Goal: Find contact information: Find contact information

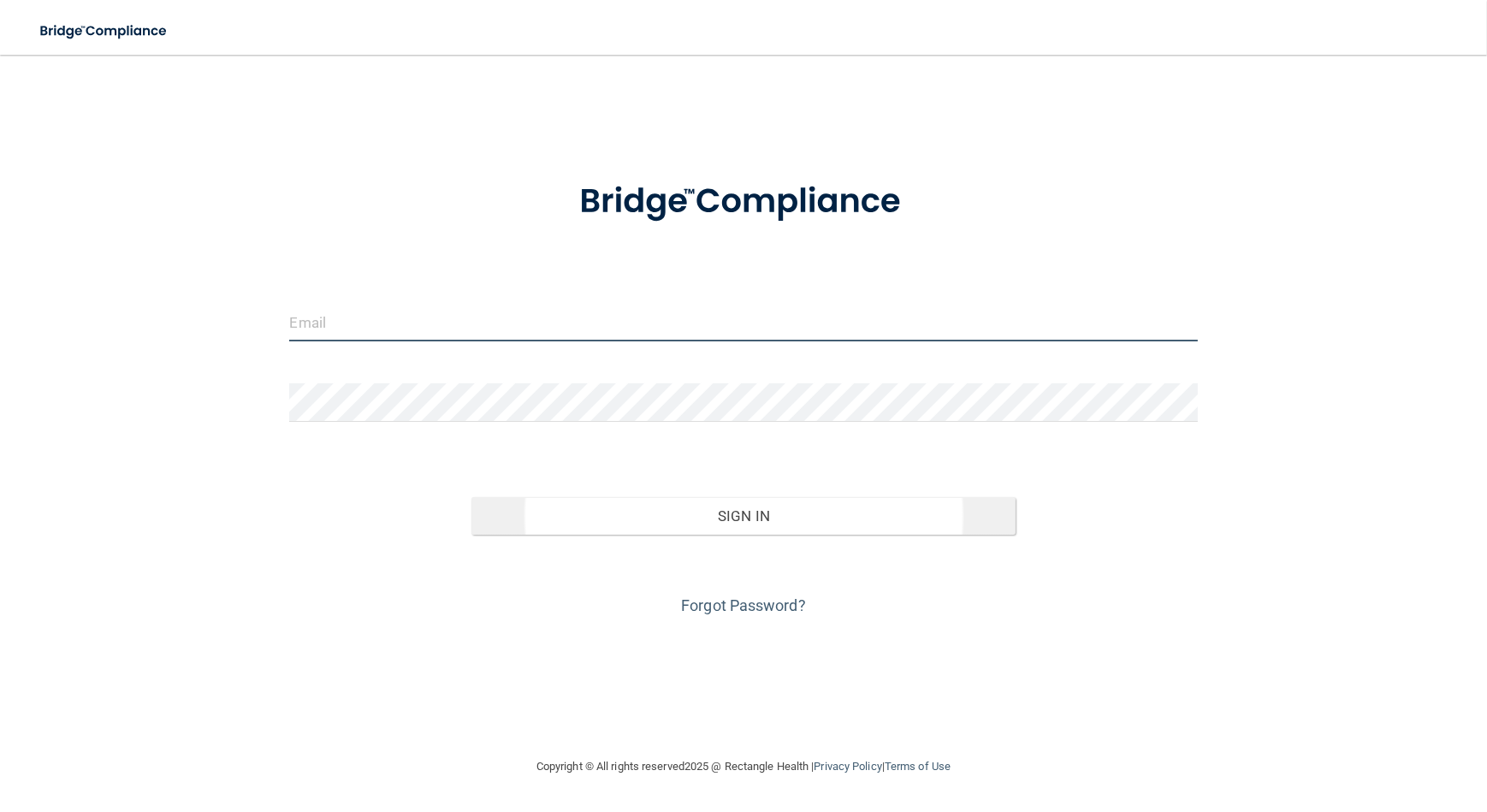
type input "[EMAIL_ADDRESS][DOMAIN_NAME]"
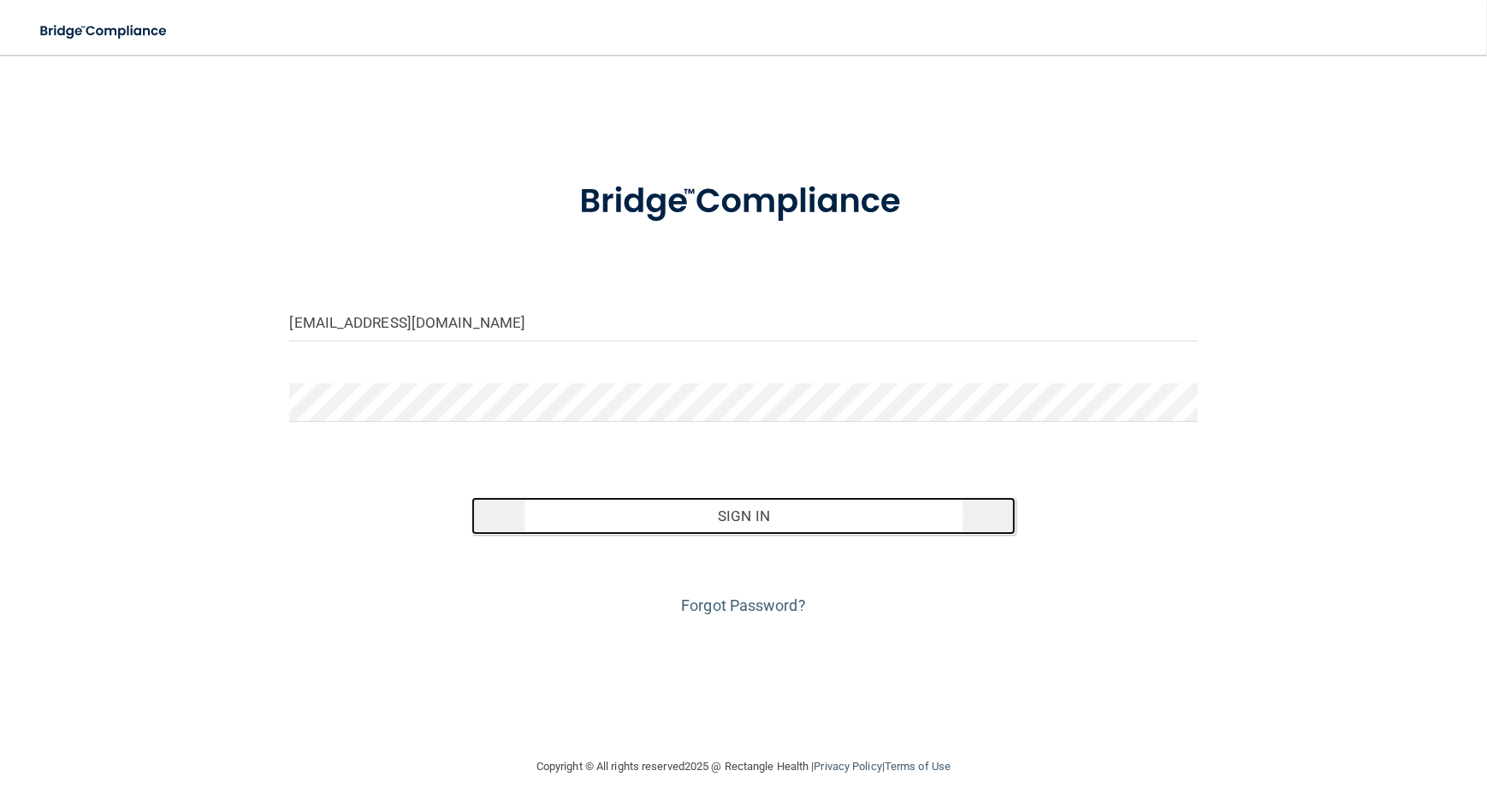
click at [820, 523] on button "Sign In" at bounding box center [744, 516] width 545 height 38
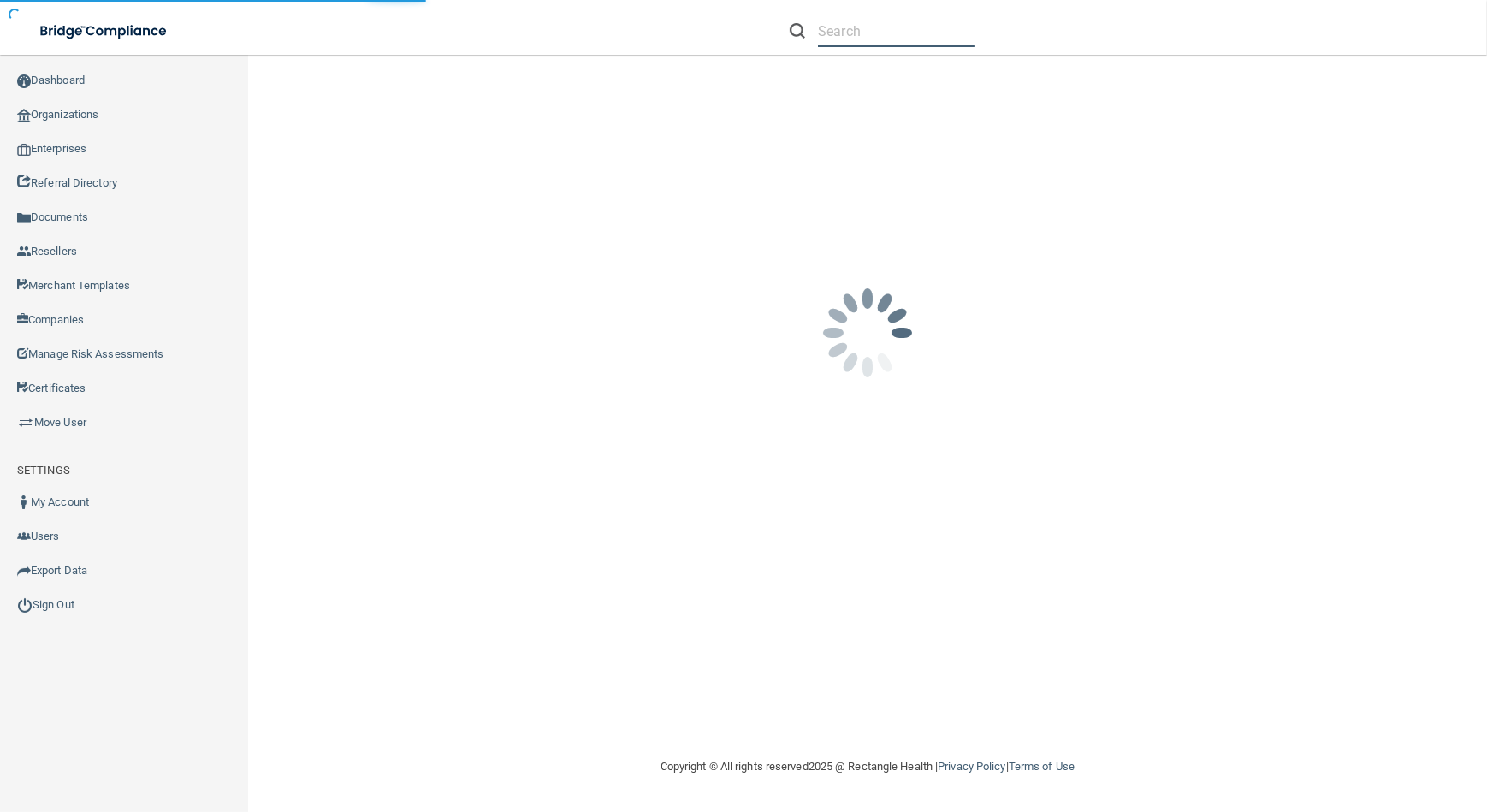
click at [890, 39] on input "text" at bounding box center [897, 31] width 157 height 32
paste input "Toothologie- A Smile Studio"
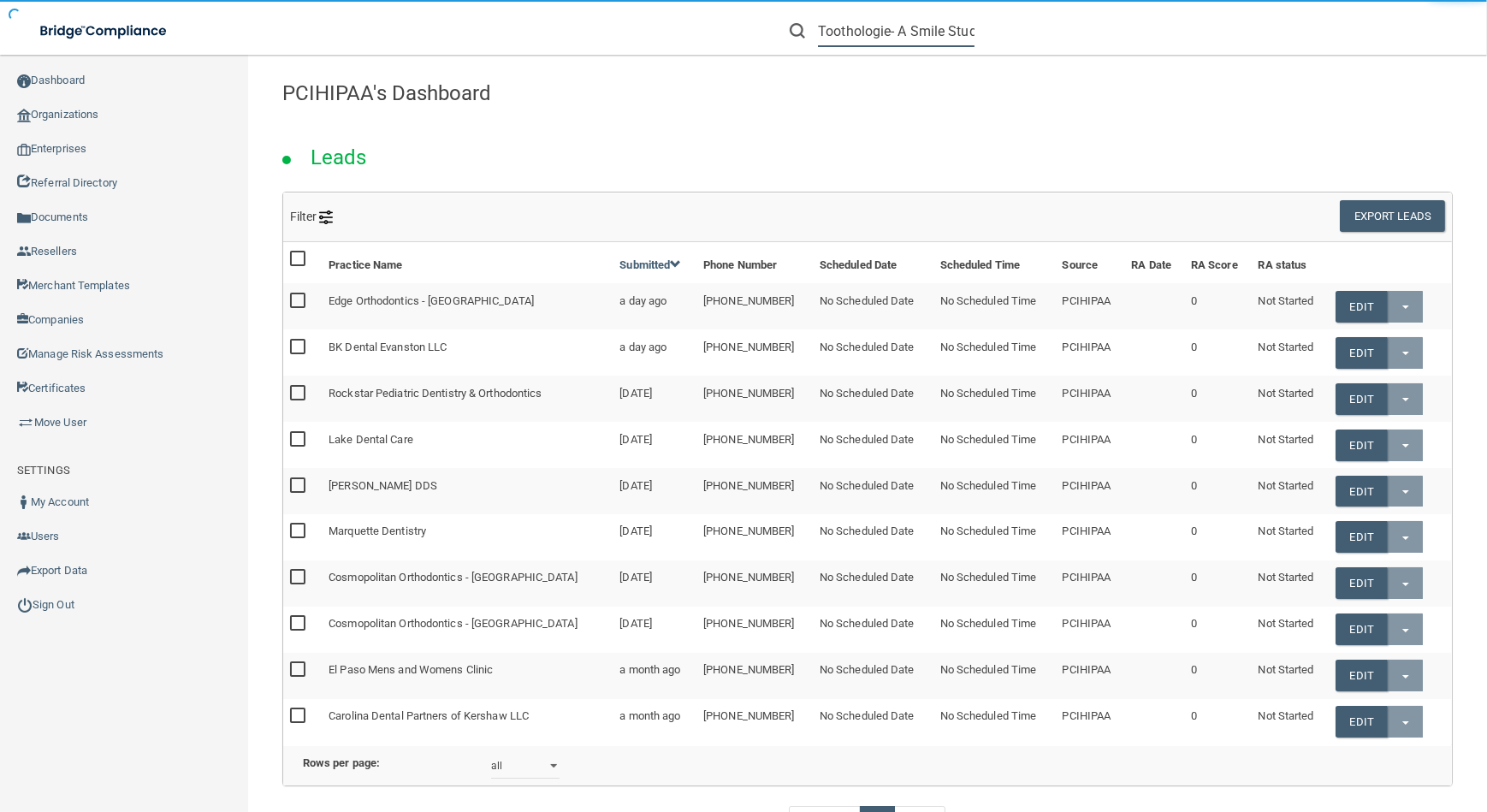
scroll to position [0, 17]
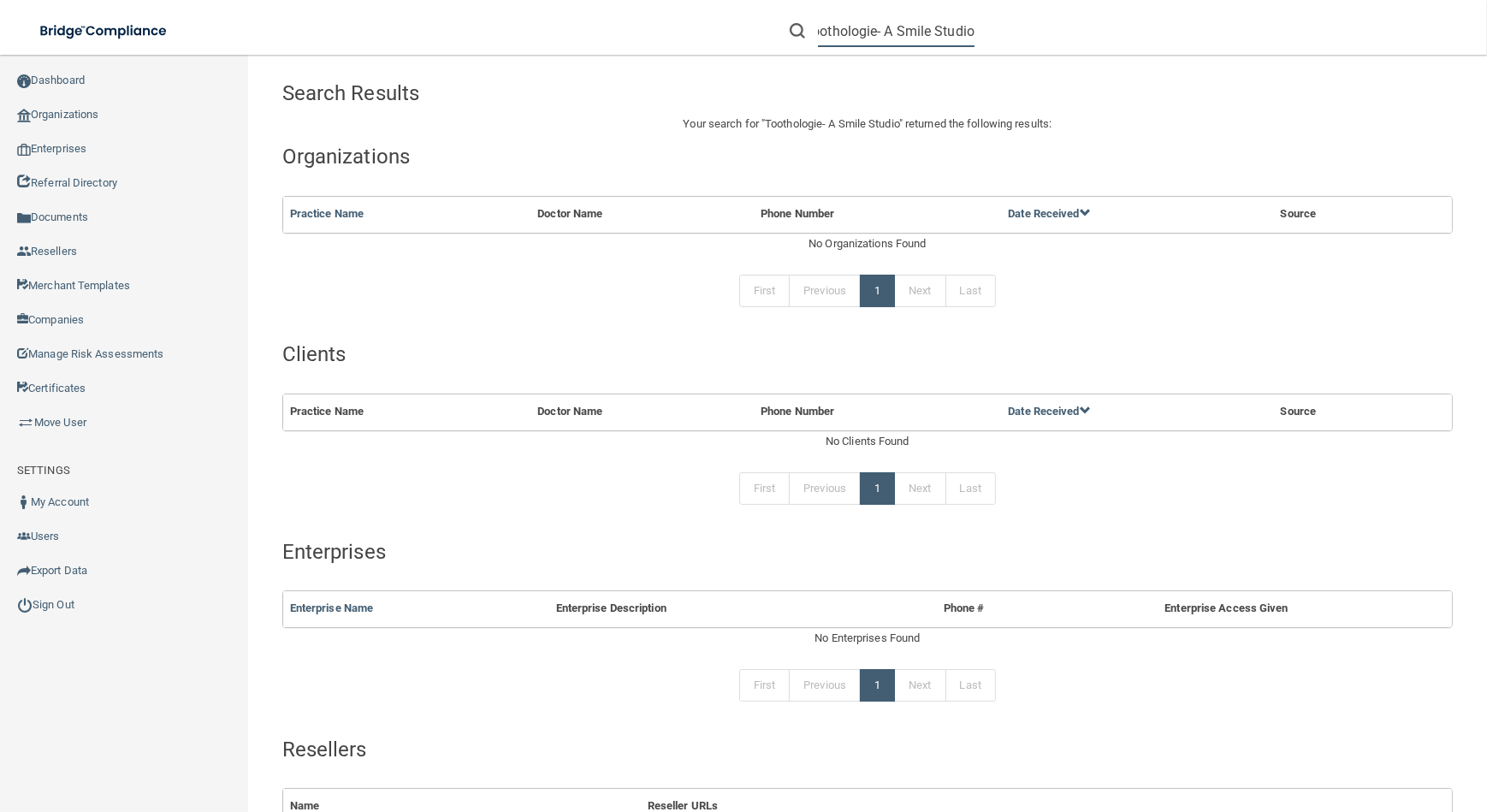
click at [902, 31] on input "Toothologie- A Smile Studio" at bounding box center [897, 31] width 157 height 32
drag, startPoint x: 929, startPoint y: 34, endPoint x: 725, endPoint y: 21, distance: 204.4
click at [725, 21] on div "Toothologie- A Smile Studio Manage My Enterprise Manage My Location" at bounding box center [1053, 31] width 867 height 62
type input "Toothologie- A Smile Studio"
click at [120, 111] on link "Organizations" at bounding box center [124, 114] width 249 height 34
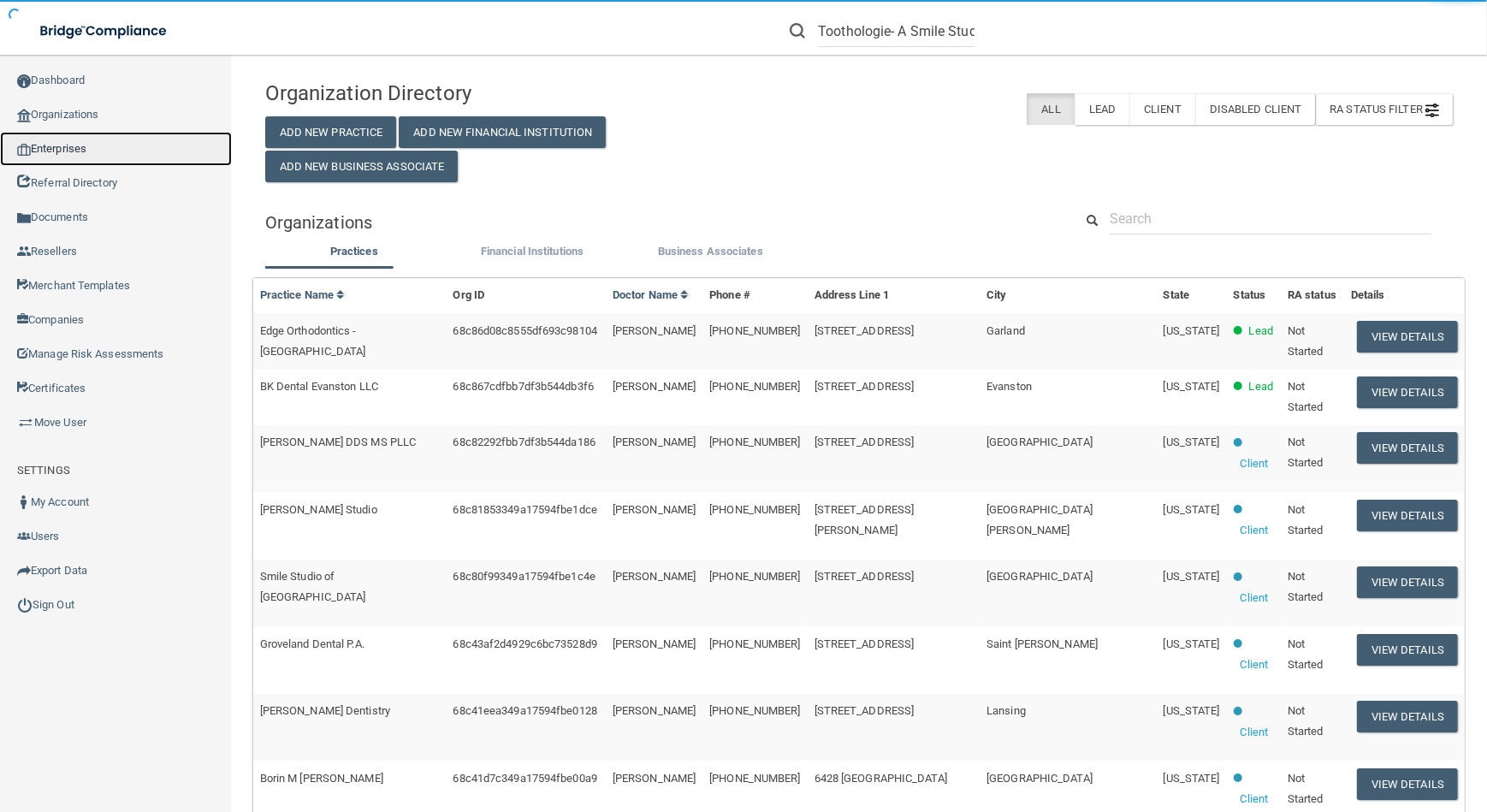
click at [129, 142] on link "Enterprises" at bounding box center [115, 149] width 231 height 34
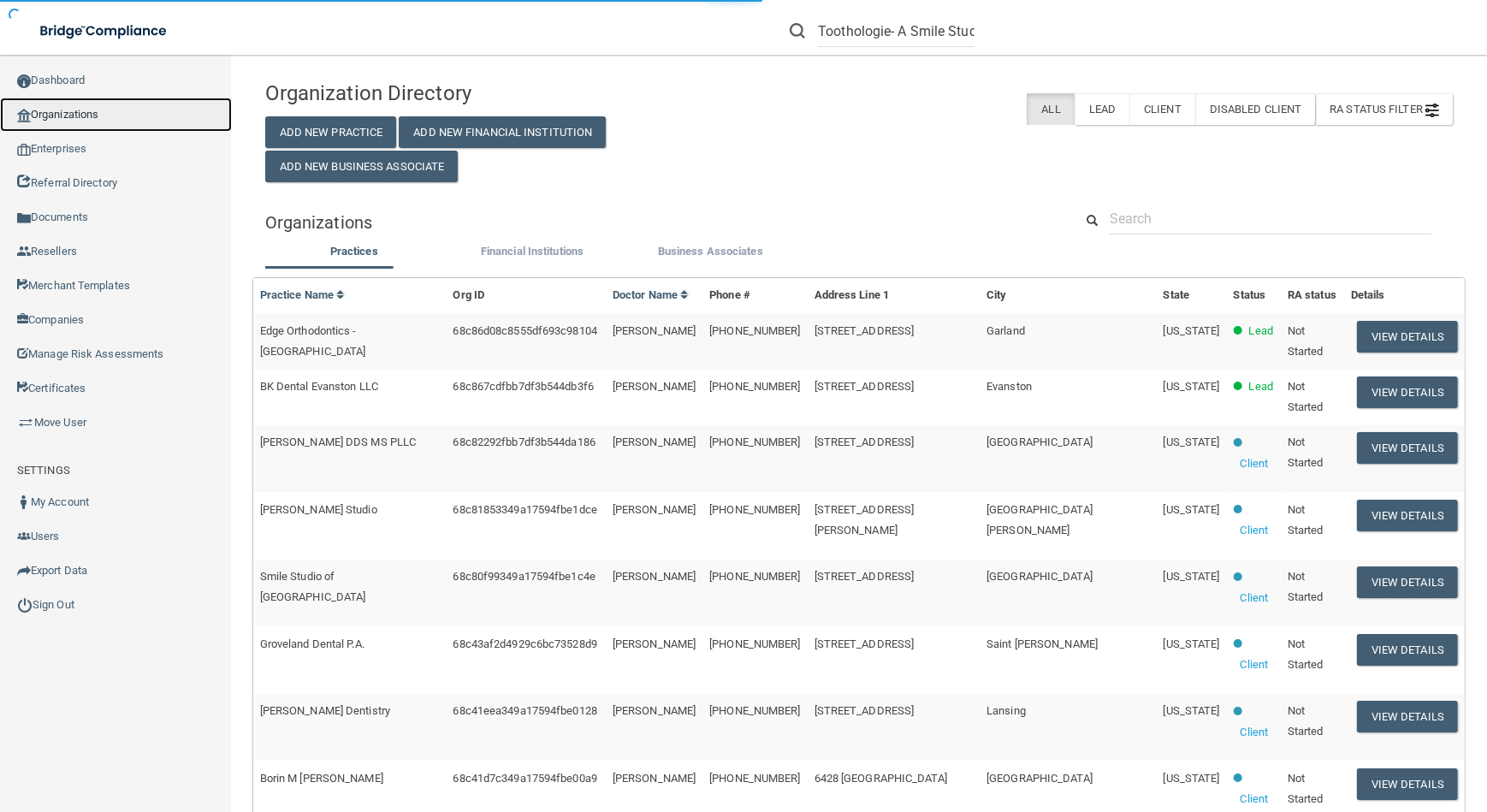
click at [141, 119] on link "Organizations" at bounding box center [115, 114] width 231 height 34
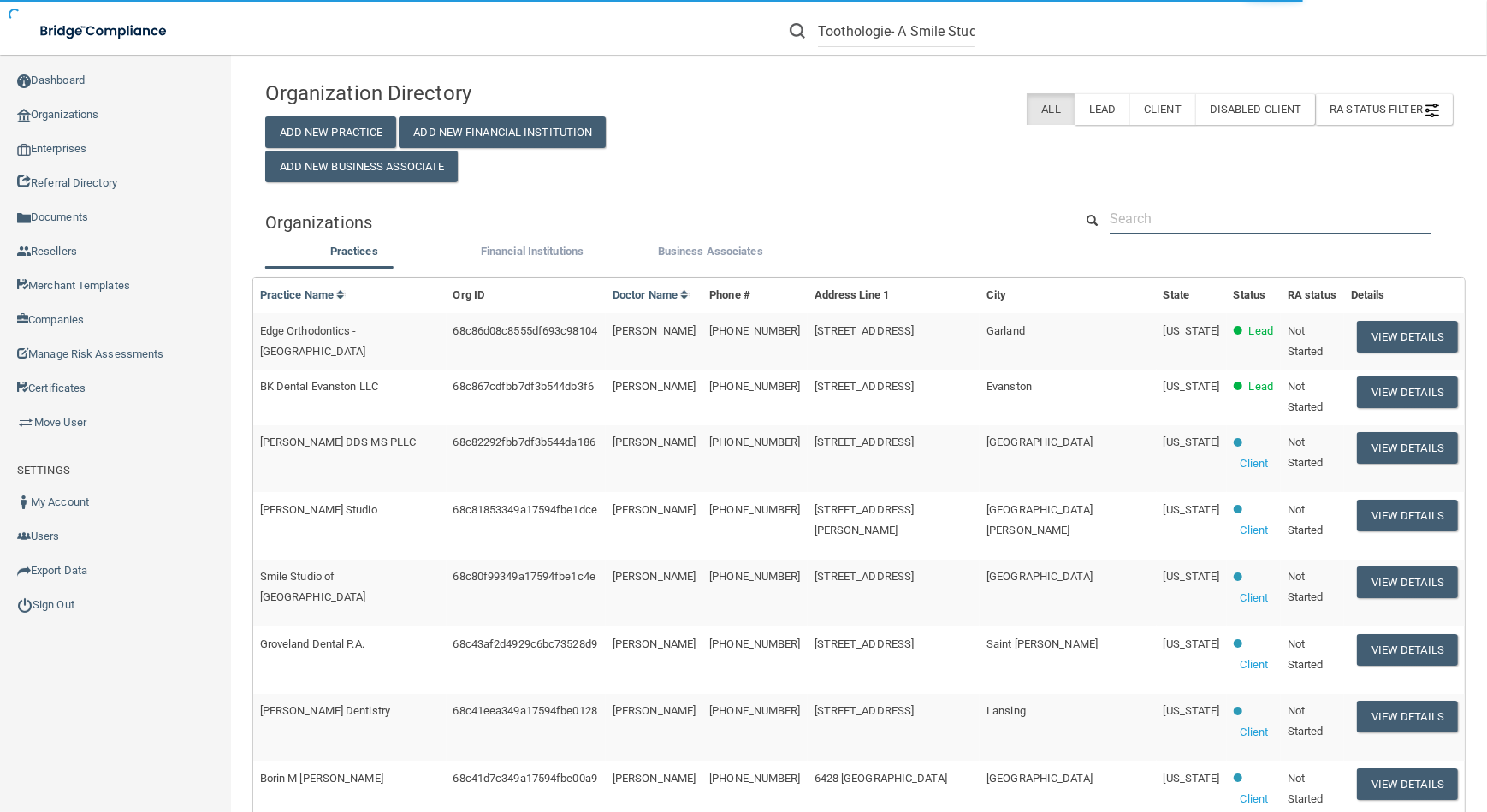
click at [1138, 218] on input "text" at bounding box center [1271, 218] width 322 height 32
paste input "Toothologie- A Smile Studio"
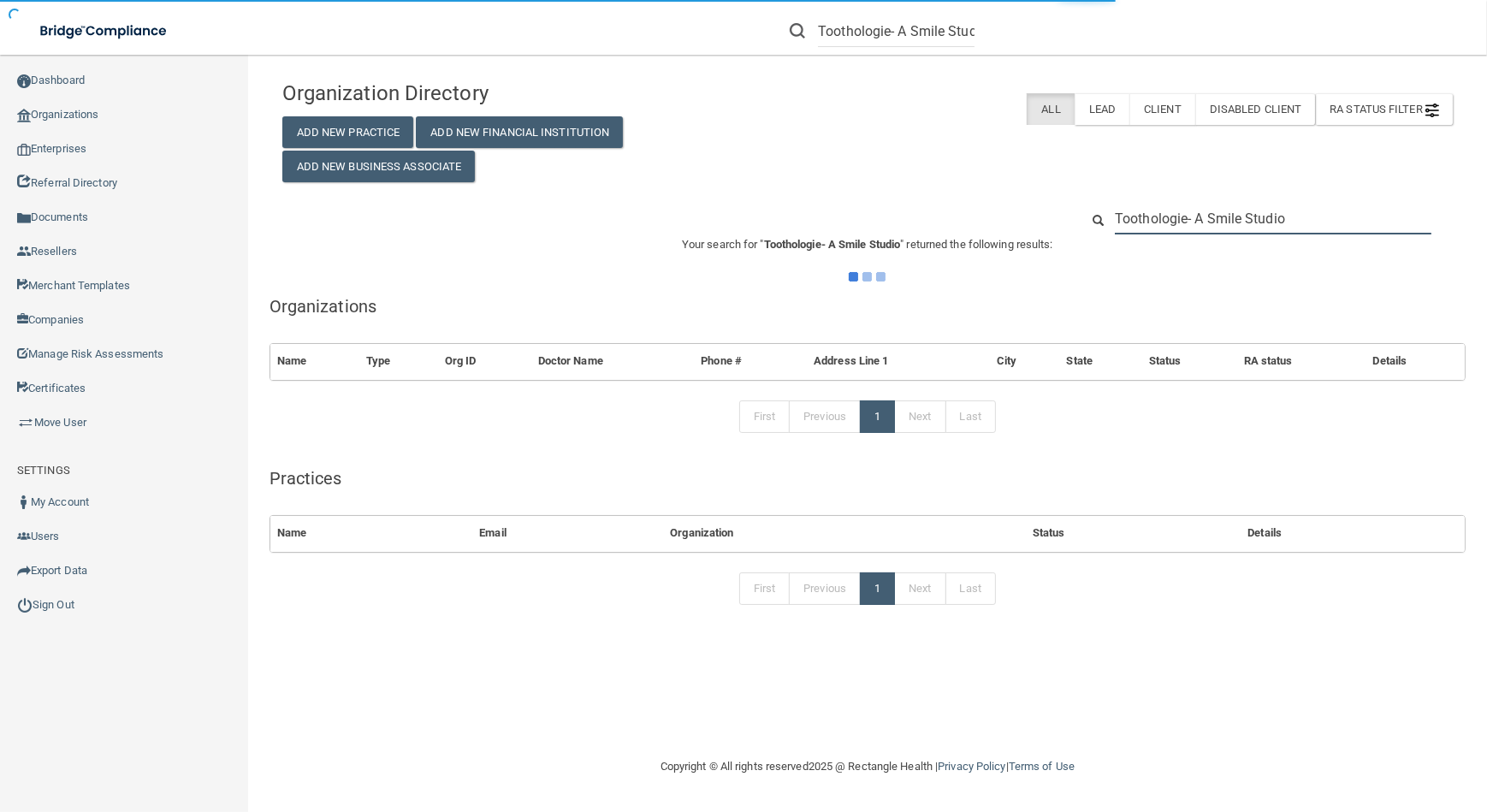
type input "Toothologie- A Smile Studio"
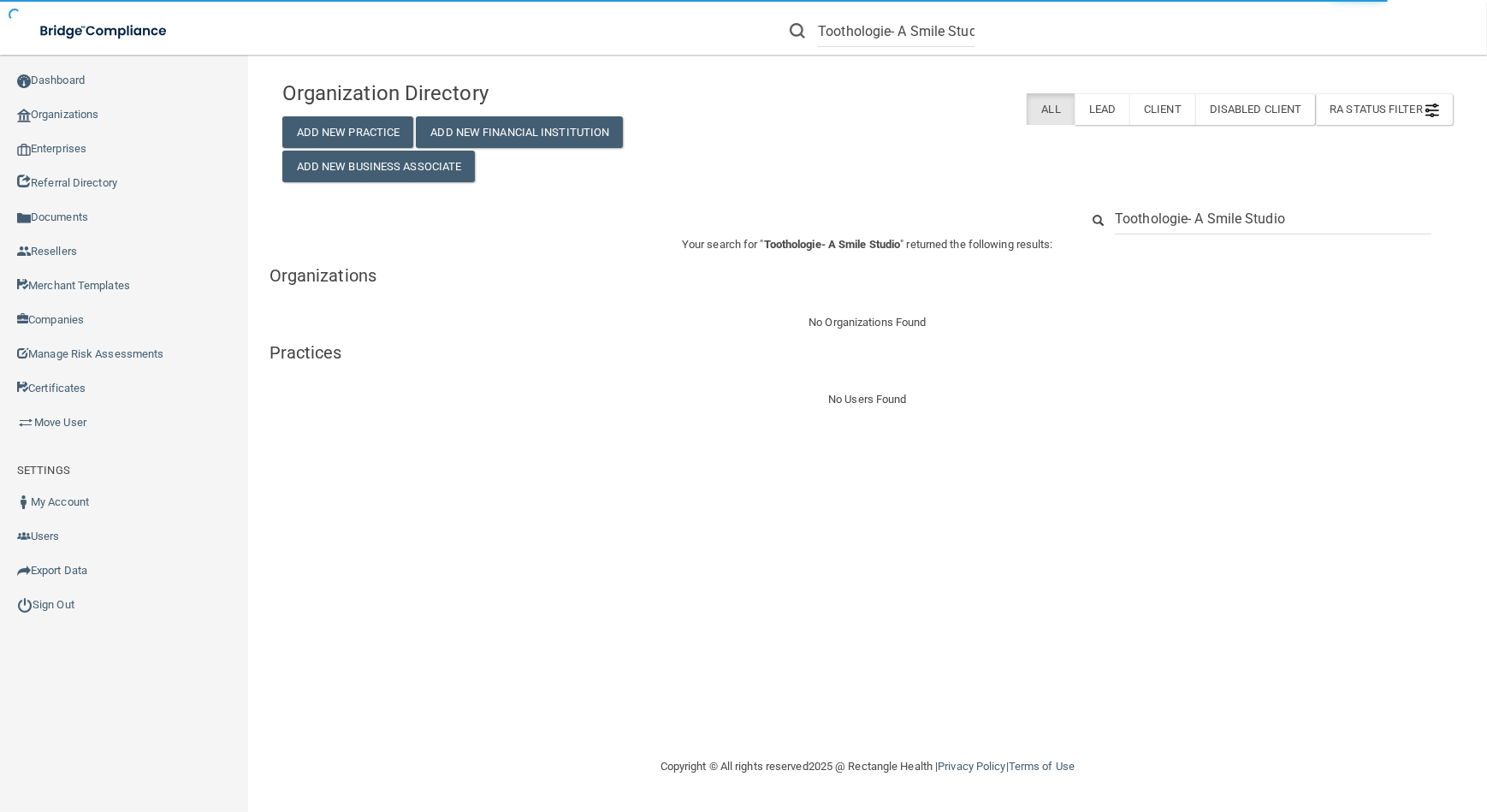
drag, startPoint x: 1357, startPoint y: 219, endPoint x: 1192, endPoint y: 221, distance: 165.0
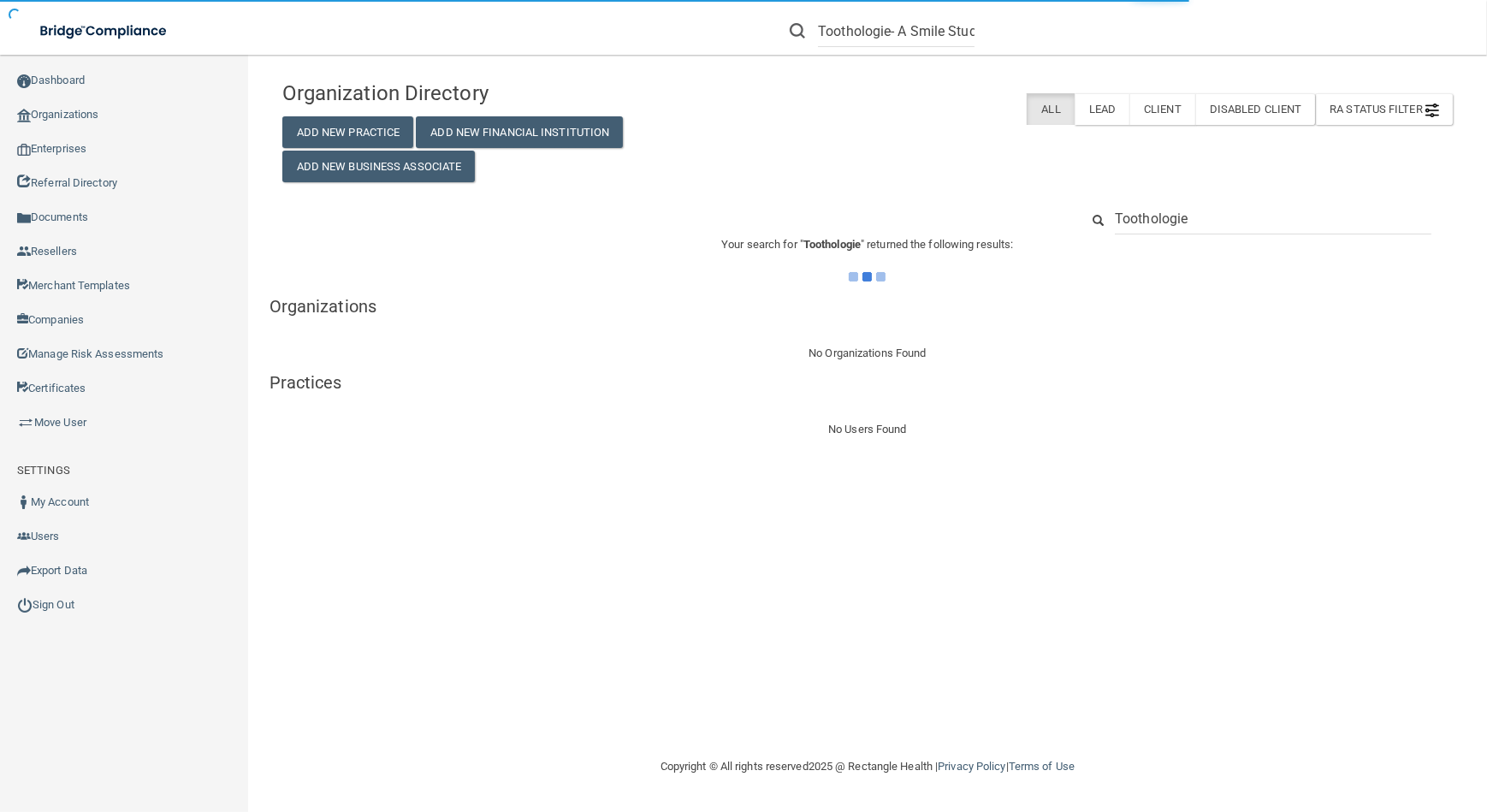
type input "Toothologie"
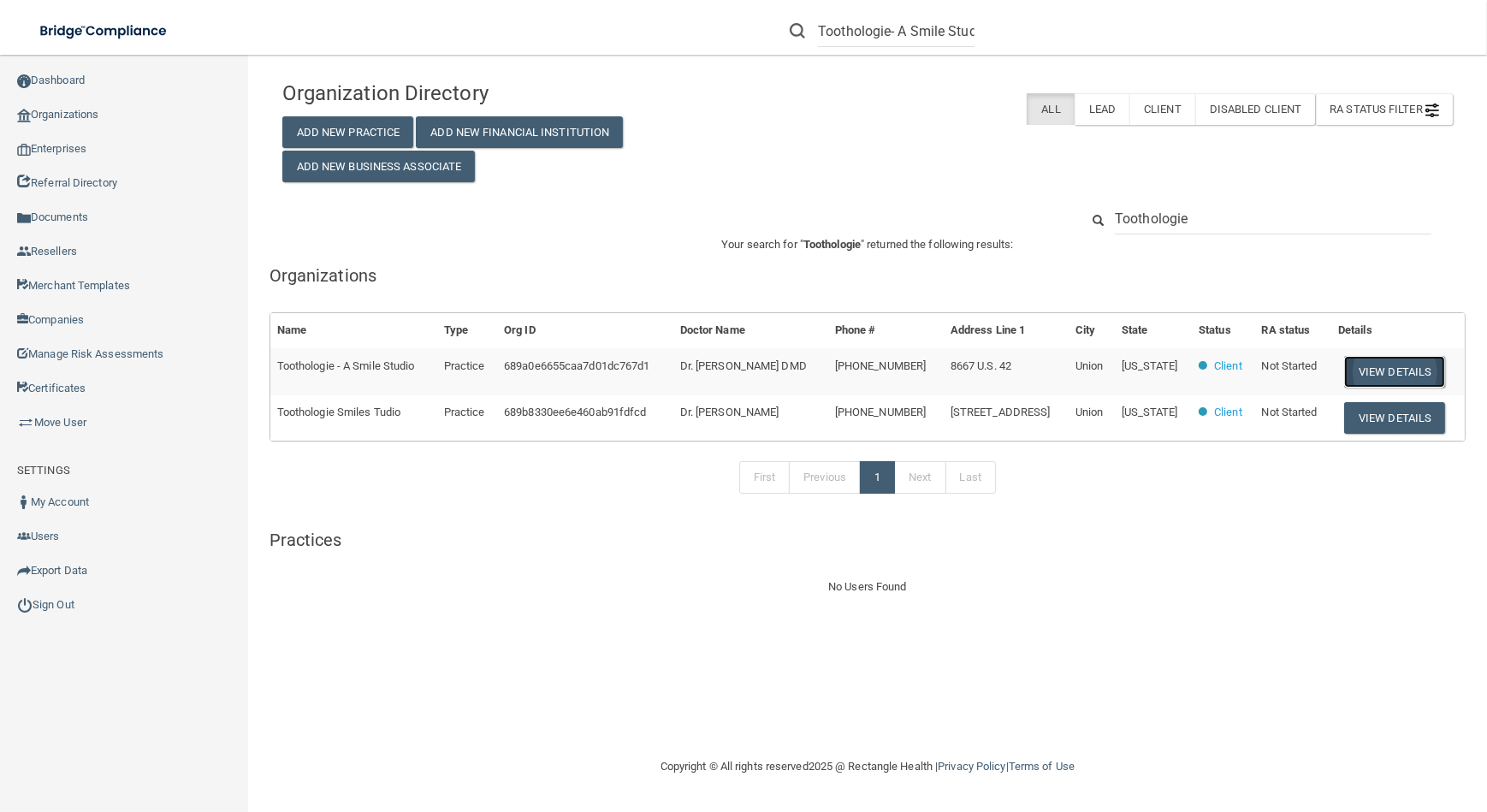
click at [1386, 375] on button "View Details" at bounding box center [1394, 372] width 101 height 32
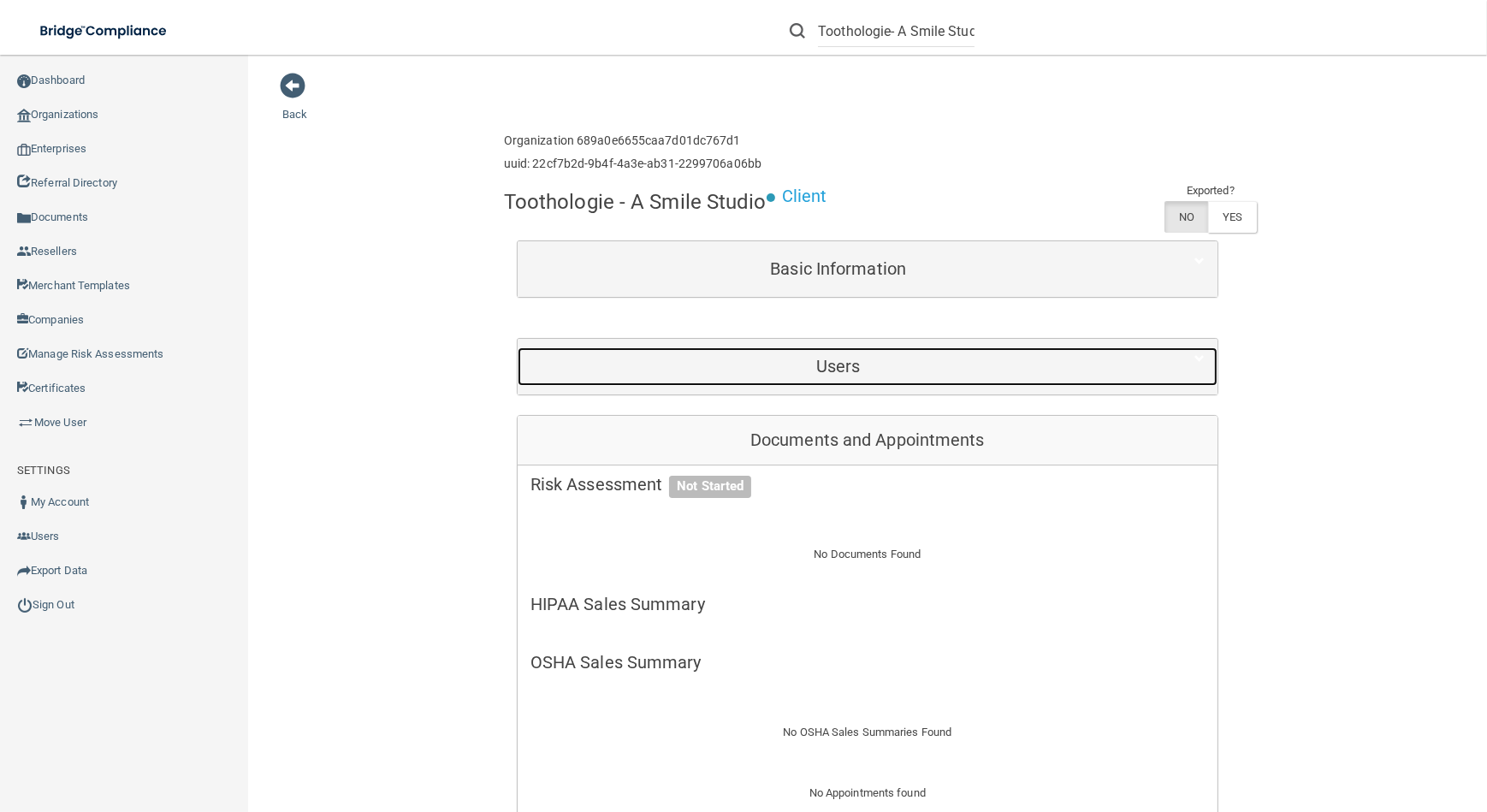
click at [849, 372] on h5 "Users" at bounding box center [838, 366] width 616 height 19
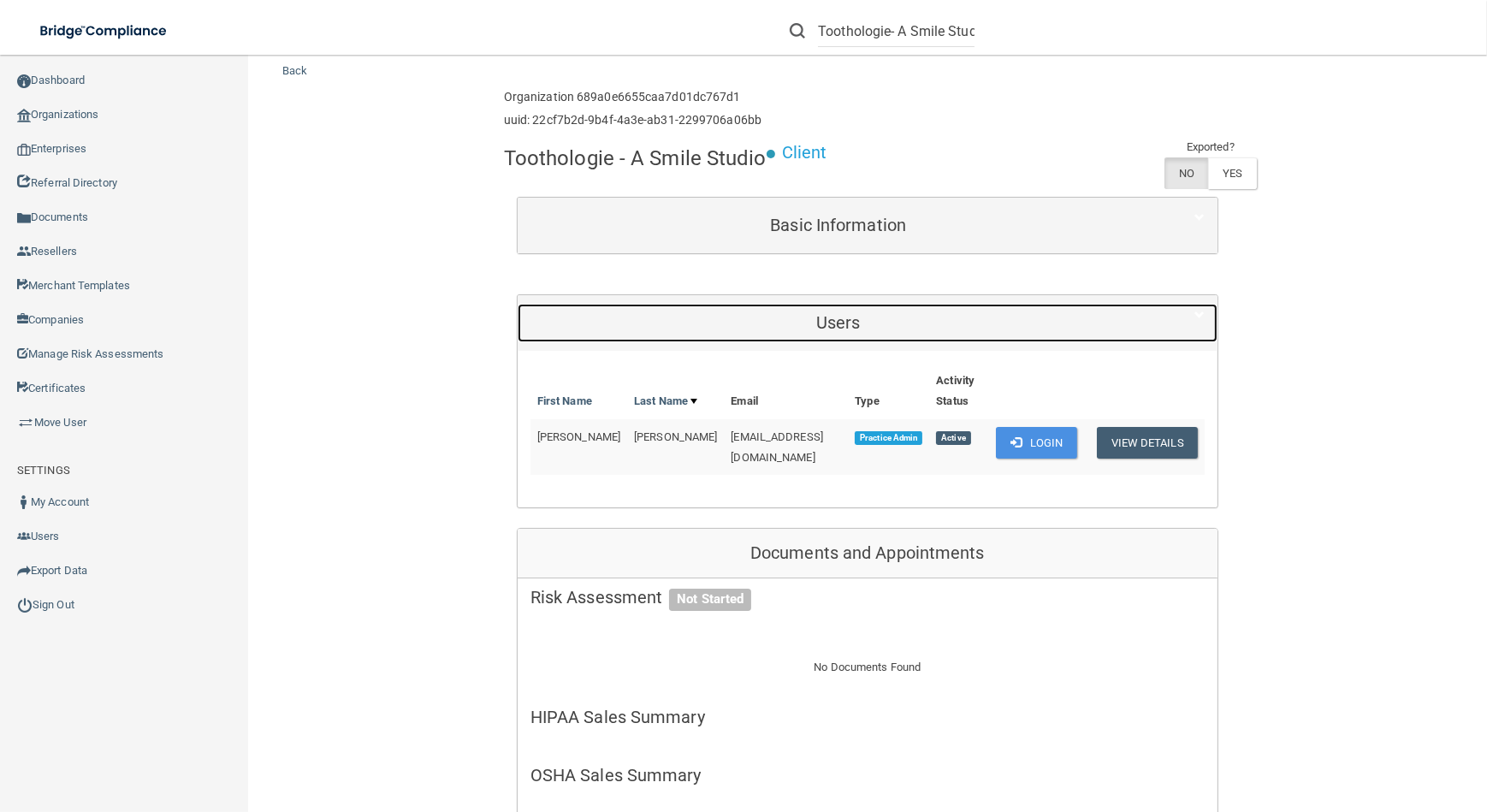
scroll to position [77, 0]
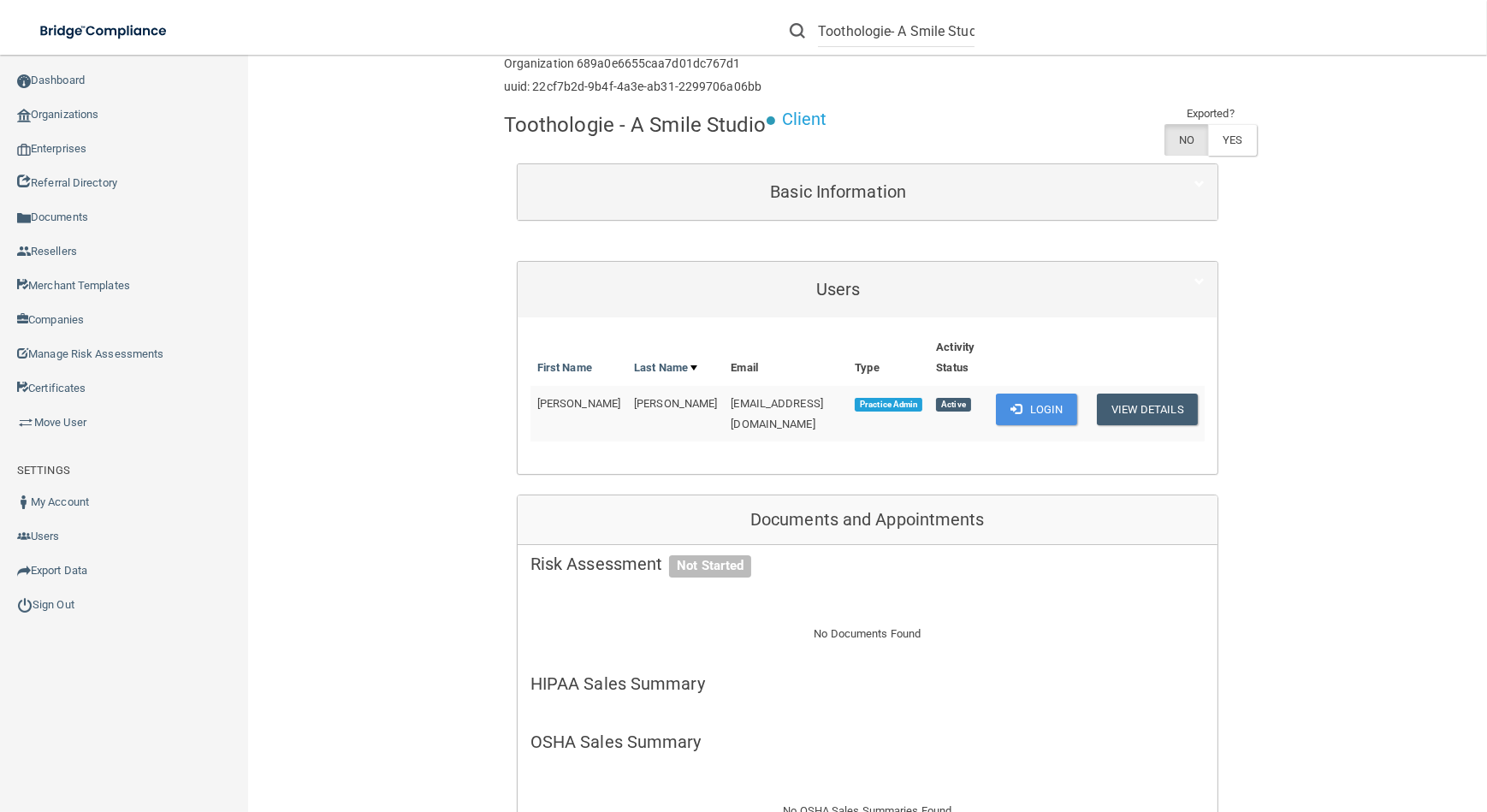
click at [725, 382] on th "Email" at bounding box center [786, 358] width 124 height 56
click at [730, 392] on td "[EMAIL_ADDRESS][DOMAIN_NAME]" at bounding box center [786, 413] width 124 height 56
copy td "[EMAIL_ADDRESS][DOMAIN_NAME]"
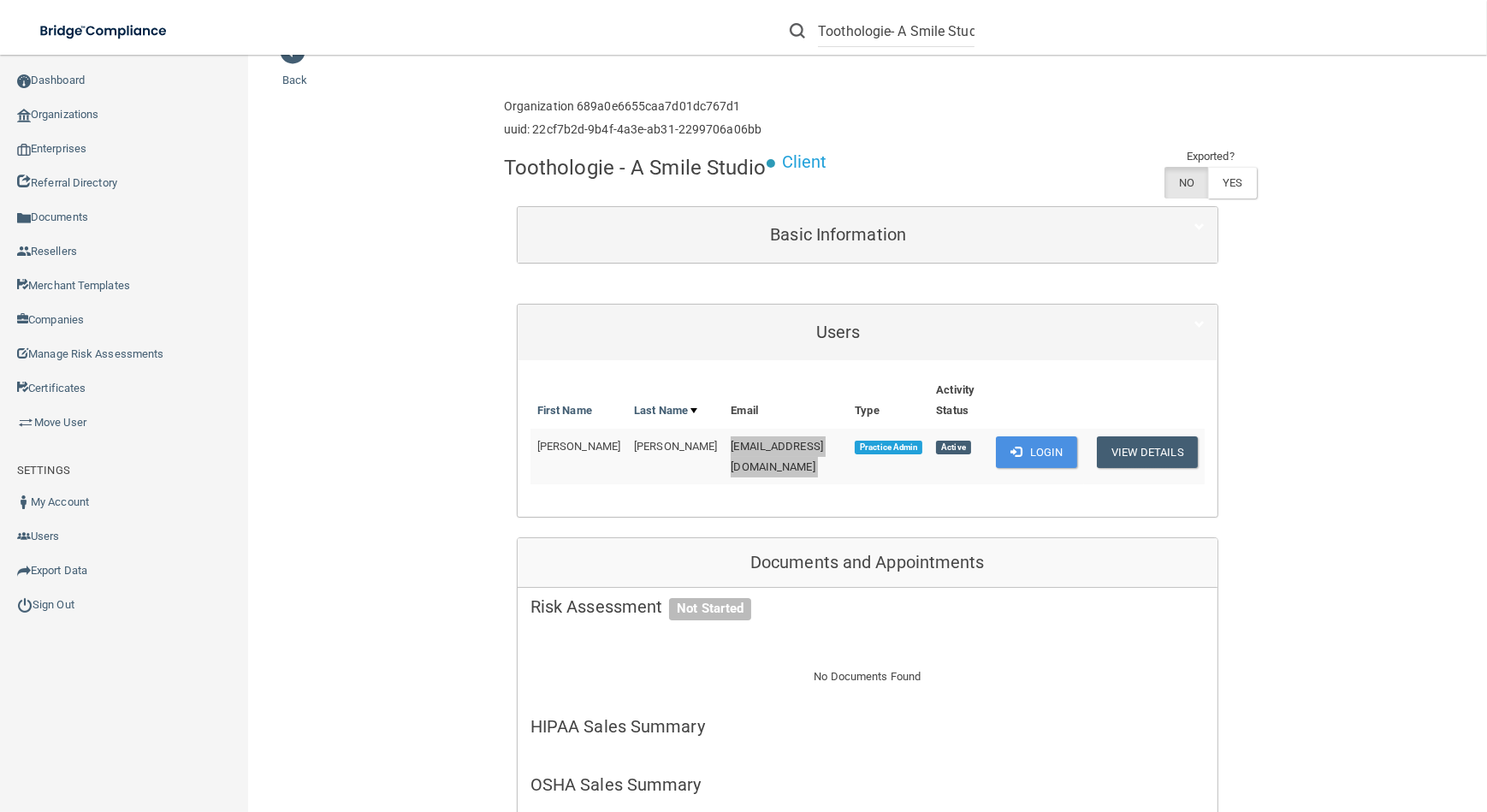
scroll to position [0, 0]
